Goal: Entertainment & Leisure: Consume media (video, audio)

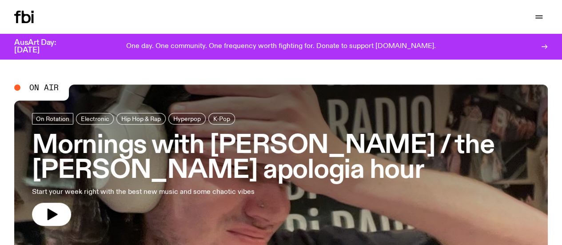
click at [0, 0] on link "Schedule" at bounding box center [0, 0] width 0 height 0
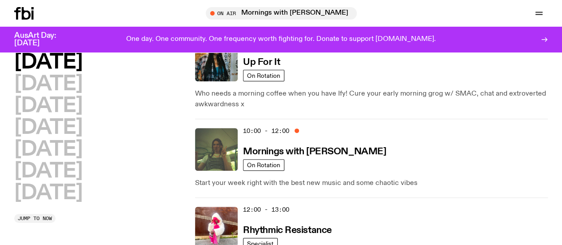
scroll to position [132, 0]
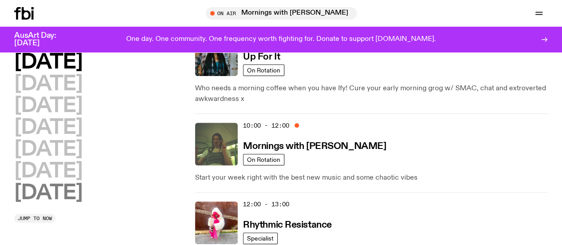
click at [82, 203] on h2 "[DATE]" at bounding box center [48, 193] width 68 height 20
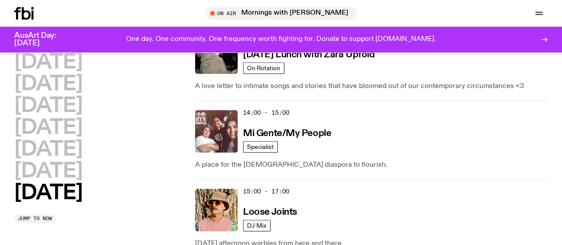
scroll to position [546, 0]
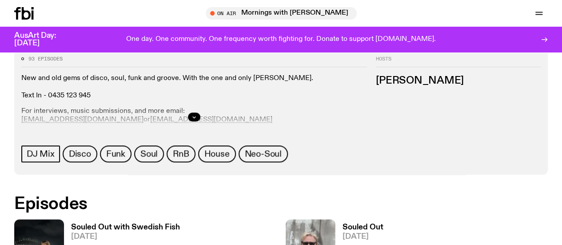
scroll to position [389, 0]
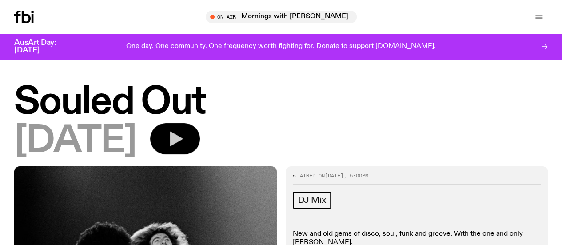
click at [200, 136] on button "button" at bounding box center [175, 138] width 50 height 31
